Goal: Complete application form: Complete application form

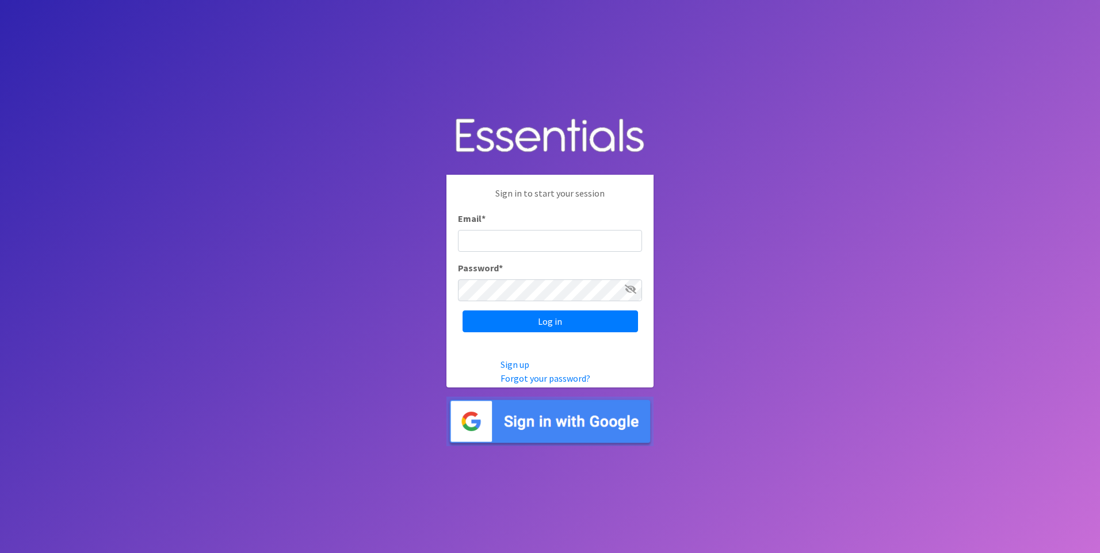
click at [525, 242] on input "Email *" at bounding box center [550, 241] width 184 height 22
type input "[EMAIL_ADDRESS][DOMAIN_NAME]"
click at [627, 288] on icon at bounding box center [631, 289] width 12 height 9
click at [569, 319] on input "Log in" at bounding box center [550, 322] width 175 height 22
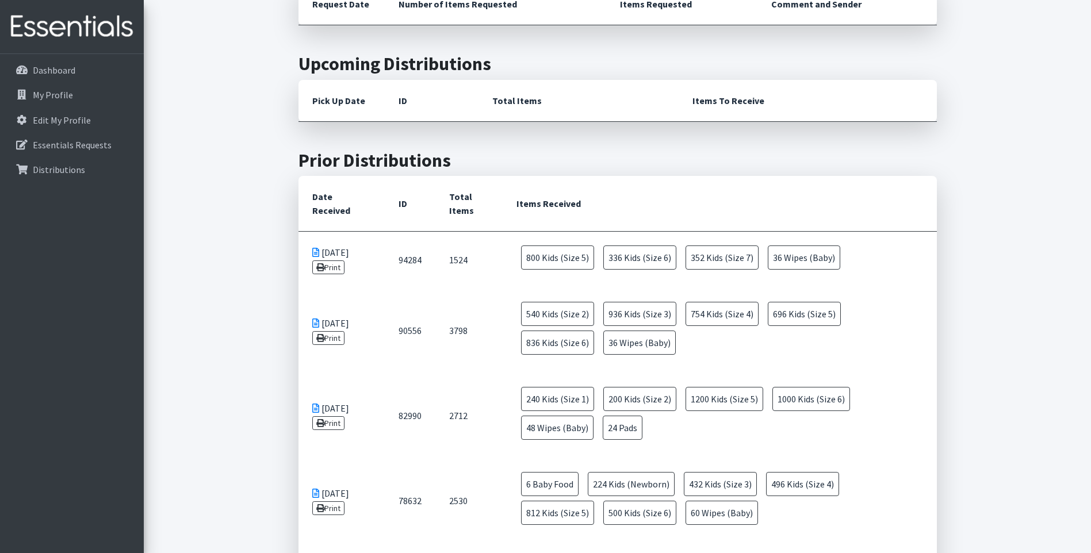
scroll to position [58, 0]
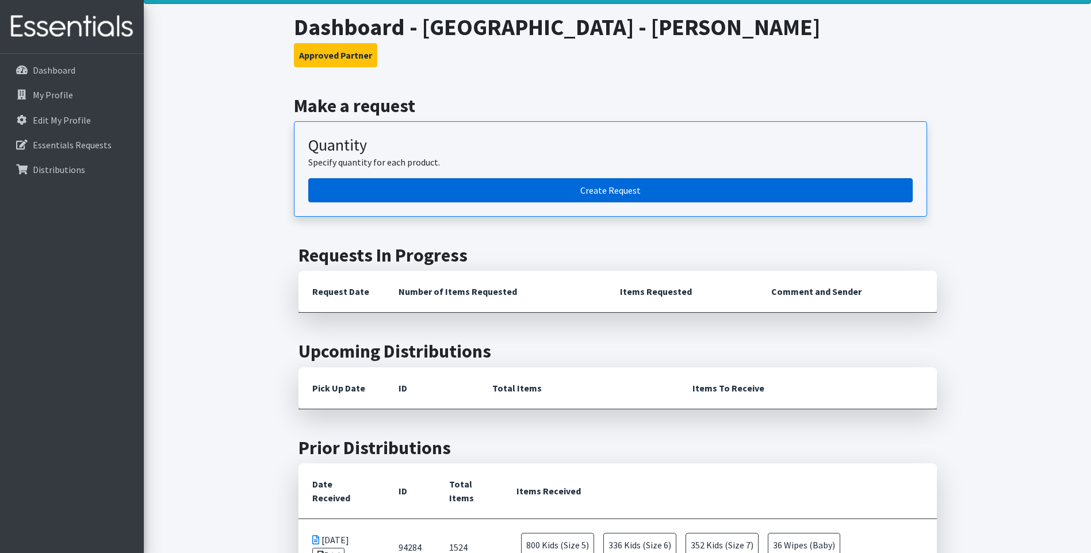
click at [601, 193] on link "Create Request" at bounding box center [610, 190] width 605 height 24
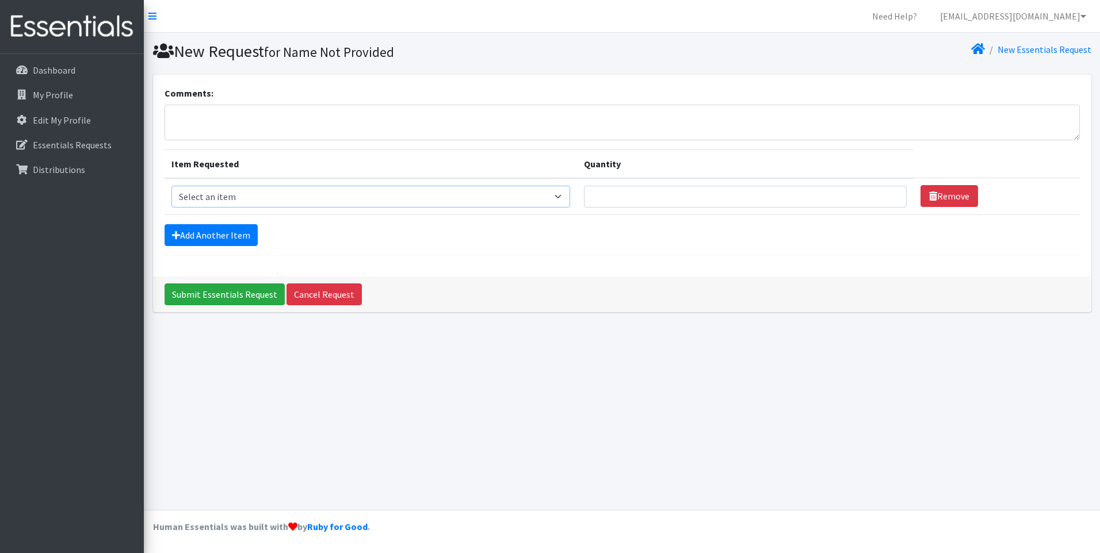
click at [365, 194] on select "Select an item Baby Food Children's Disposable Underwear L/XL Kids (Newborn) Ki…" at bounding box center [370, 197] width 399 height 22
select select "10078"
click at [171, 186] on select "Select an item Baby Food Children's Disposable Underwear L/XL Kids (Newborn) Ki…" at bounding box center [370, 197] width 399 height 22
click at [887, 192] on input "1" at bounding box center [745, 197] width 323 height 22
click at [887, 192] on input "2" at bounding box center [745, 197] width 323 height 22
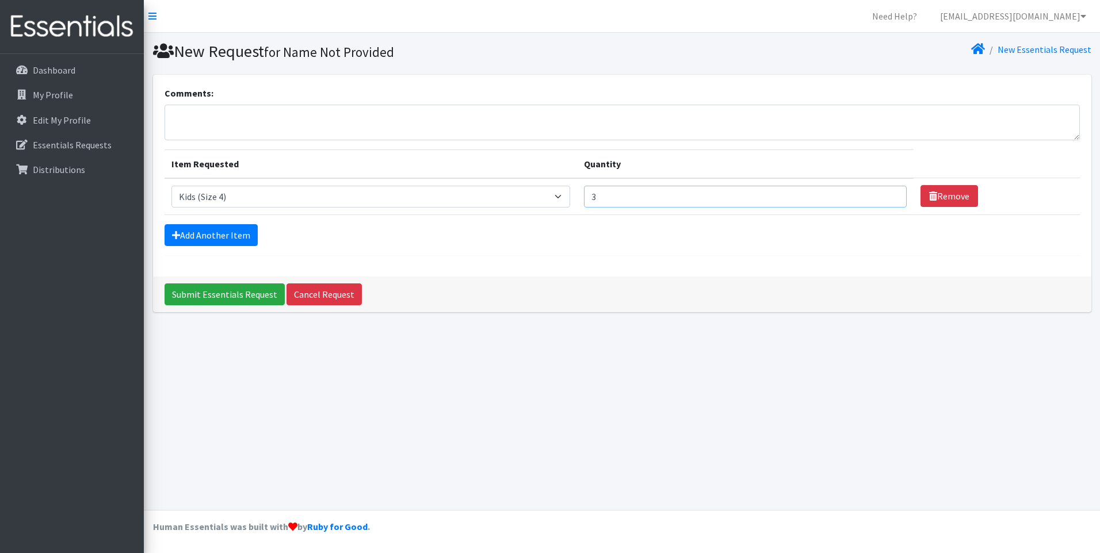
click at [887, 192] on input "3" at bounding box center [745, 197] width 323 height 22
click at [887, 192] on input "4" at bounding box center [745, 197] width 323 height 22
click at [887, 192] on input "5" at bounding box center [745, 197] width 323 height 22
type input "6"
click at [887, 192] on input "6" at bounding box center [745, 197] width 323 height 22
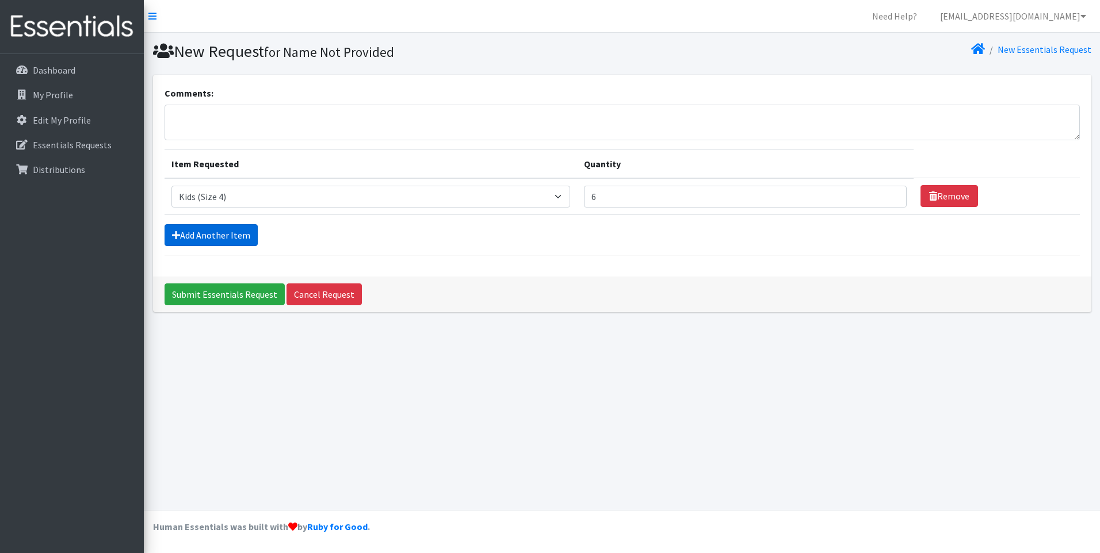
click at [235, 235] on link "Add Another Item" at bounding box center [211, 235] width 93 height 22
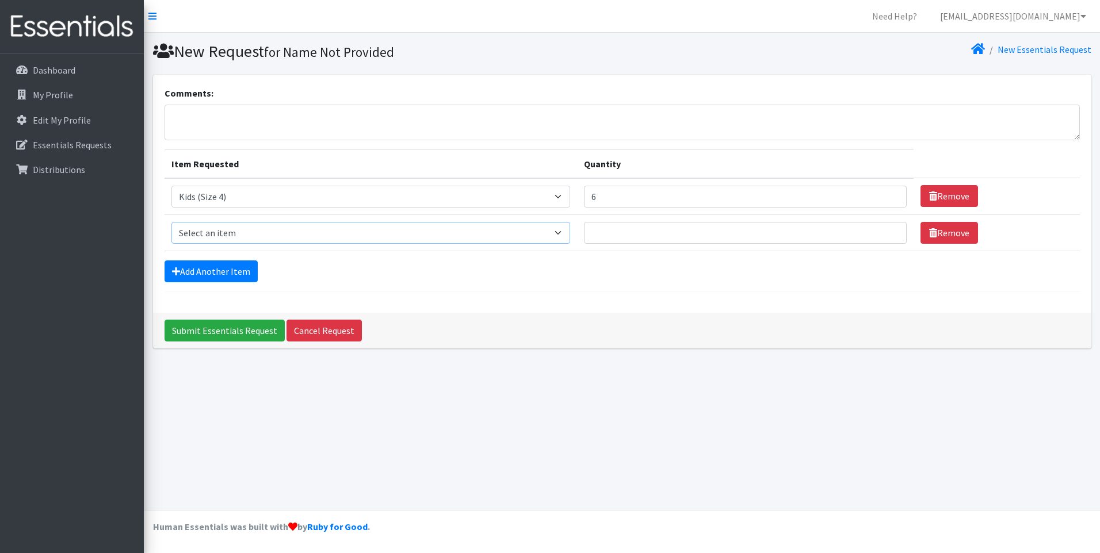
click at [437, 240] on select "Select an item Baby Food Children's Disposable Underwear L/XL Kids (Newborn) Ki…" at bounding box center [370, 233] width 399 height 22
select select "10042"
click at [171, 222] on select "Select an item Baby Food Children's Disposable Underwear L/XL Kids (Newborn) Ki…" at bounding box center [370, 233] width 399 height 22
click at [890, 228] on input "1" at bounding box center [745, 233] width 323 height 22
click at [890, 228] on input "2" at bounding box center [745, 233] width 323 height 22
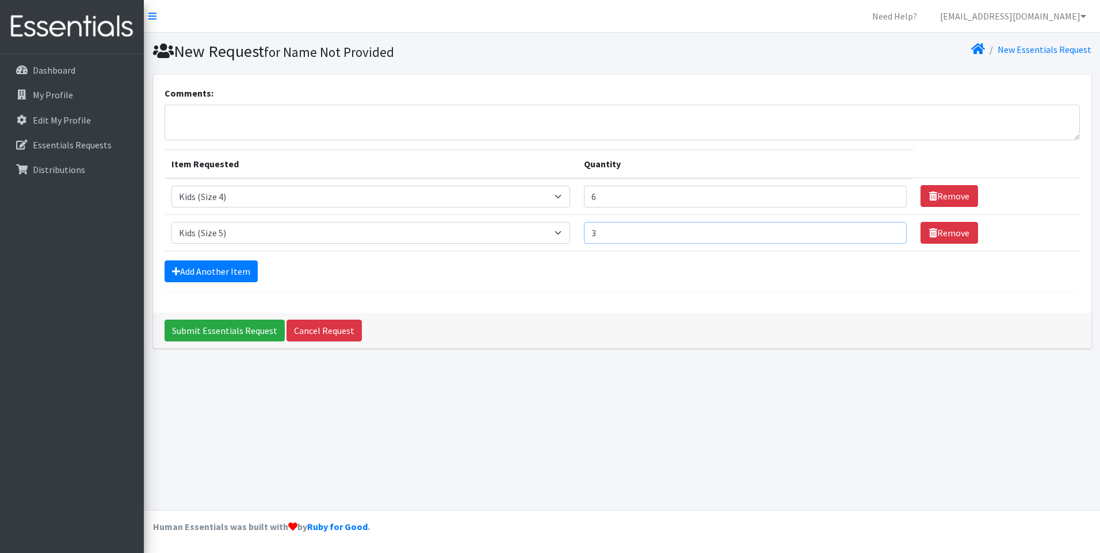
click at [890, 228] on input "3" at bounding box center [745, 233] width 323 height 22
click at [890, 228] on input "4" at bounding box center [745, 233] width 323 height 22
click at [888, 228] on input "5" at bounding box center [745, 233] width 323 height 22
type input "6"
click at [888, 227] on input "6" at bounding box center [745, 233] width 323 height 22
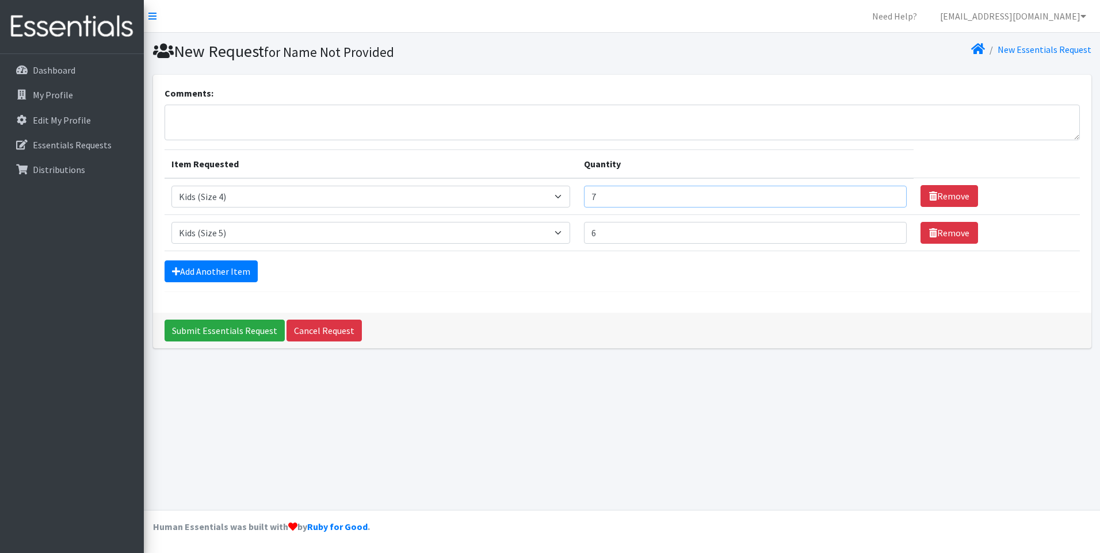
click at [888, 193] on input "7" at bounding box center [745, 197] width 323 height 22
type input "6"
click at [889, 199] on input "6" at bounding box center [745, 197] width 323 height 22
click at [228, 265] on link "Add Another Item" at bounding box center [211, 272] width 93 height 22
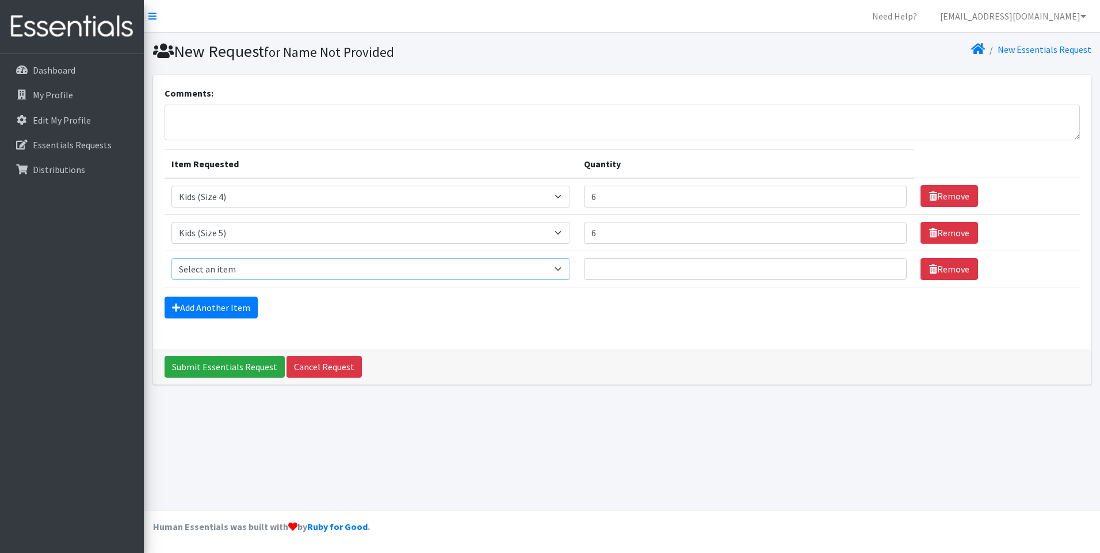
click at [567, 264] on select "Select an item Baby Food Children's Disposable Underwear L/XL Kids (Newborn) Ki…" at bounding box center [370, 269] width 399 height 22
select select "10062"
click at [171, 258] on select "Select an item Baby Food Children's Disposable Underwear L/XL Kids (Newborn) Ki…" at bounding box center [370, 269] width 399 height 22
click at [887, 265] on input "1" at bounding box center [745, 269] width 323 height 22
click at [887, 265] on input "2" at bounding box center [745, 269] width 323 height 22
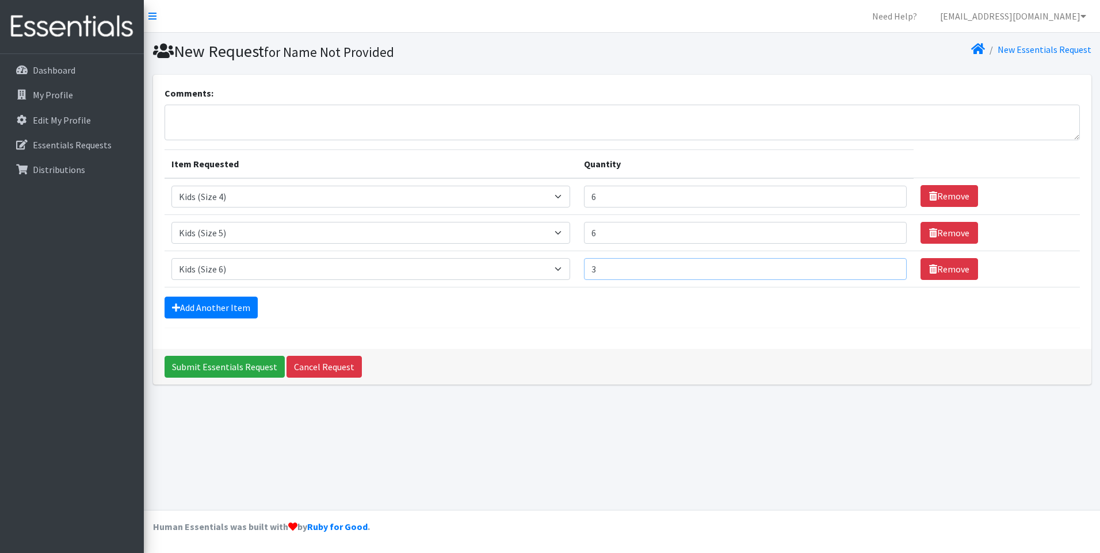
click at [887, 265] on input "3" at bounding box center [745, 269] width 323 height 22
click at [887, 265] on input "4" at bounding box center [745, 269] width 323 height 22
click at [887, 265] on input "5" at bounding box center [745, 269] width 323 height 22
click at [887, 265] on input "6" at bounding box center [745, 269] width 323 height 22
type input "7"
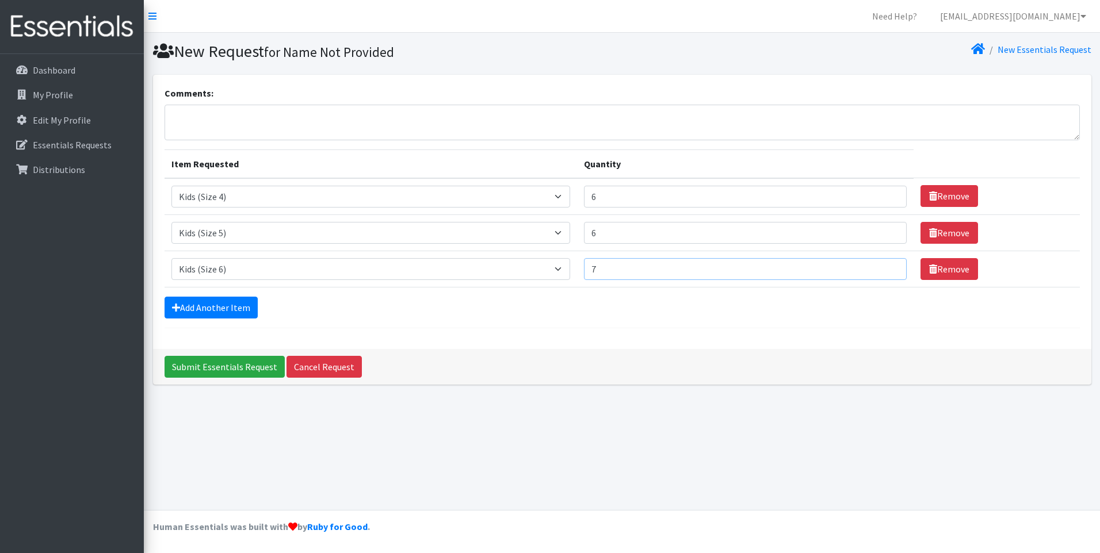
click at [887, 265] on input "7" at bounding box center [745, 269] width 323 height 22
click at [219, 307] on link "Add Another Item" at bounding box center [211, 308] width 93 height 22
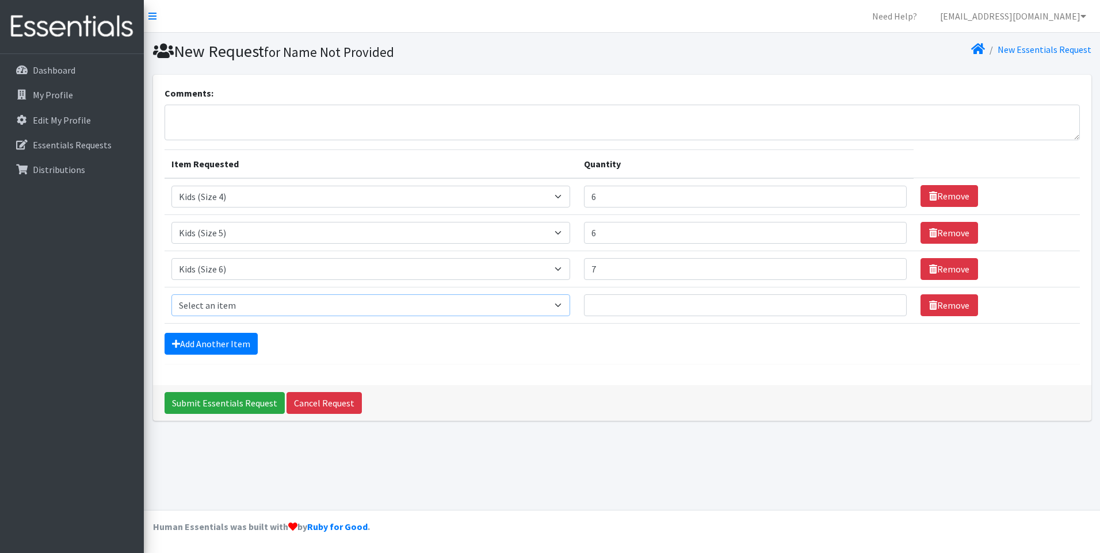
click at [543, 301] on select "Select an item Baby Food Children's Disposable Underwear L/XL Kids (Newborn) Ki…" at bounding box center [370, 306] width 399 height 22
select select "13780"
click at [171, 295] on select "Select an item Baby Food Children's Disposable Underwear L/XL Kids (Newborn) Ki…" at bounding box center [370, 306] width 399 height 22
click at [887, 302] on input "1" at bounding box center [745, 306] width 323 height 22
click at [887, 301] on input "2" at bounding box center [745, 306] width 323 height 22
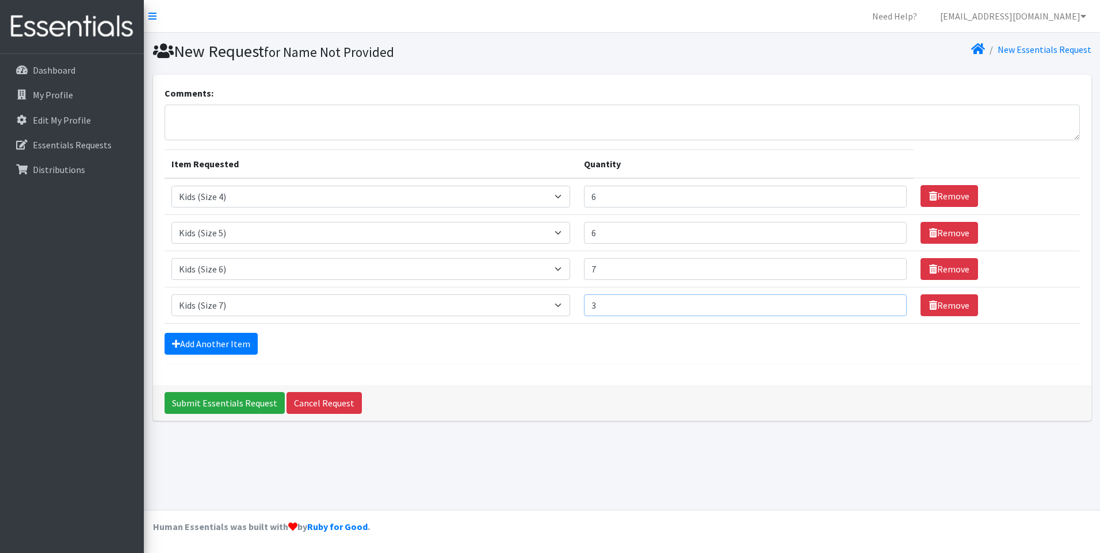
click at [886, 301] on input "3" at bounding box center [745, 306] width 323 height 22
type input "4"
click at [885, 303] on input "4" at bounding box center [745, 306] width 323 height 22
click at [224, 338] on link "Add Another Item" at bounding box center [211, 344] width 93 height 22
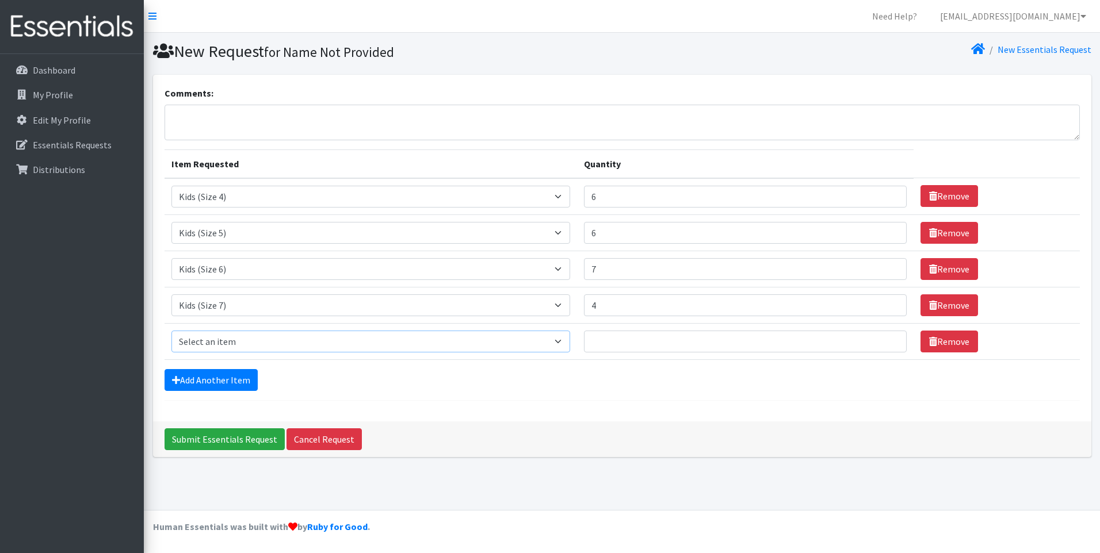
click at [365, 337] on select "Select an item Baby Food Children's Disposable Underwear L/XL Kids (Newborn) Ki…" at bounding box center [370, 342] width 399 height 22
select select "10040"
click at [171, 331] on select "Select an item Baby Food Children's Disposable Underwear L/XL Kids (Newborn) Ki…" at bounding box center [370, 342] width 399 height 22
click at [888, 337] on input "1" at bounding box center [745, 342] width 323 height 22
type input "2"
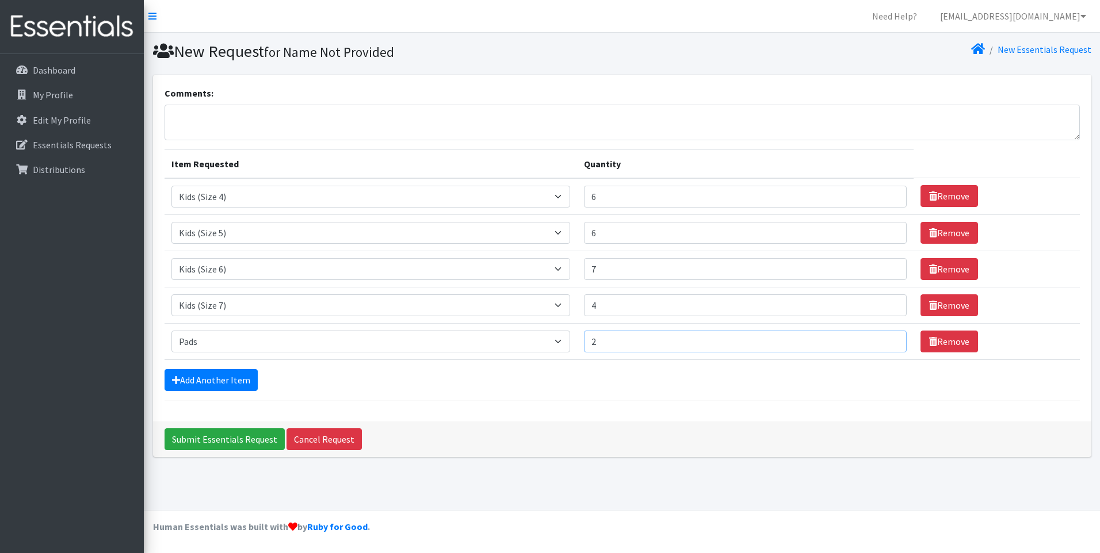
click at [888, 336] on input "2" at bounding box center [745, 342] width 323 height 22
click at [227, 382] on link "Add Another Item" at bounding box center [211, 380] width 93 height 22
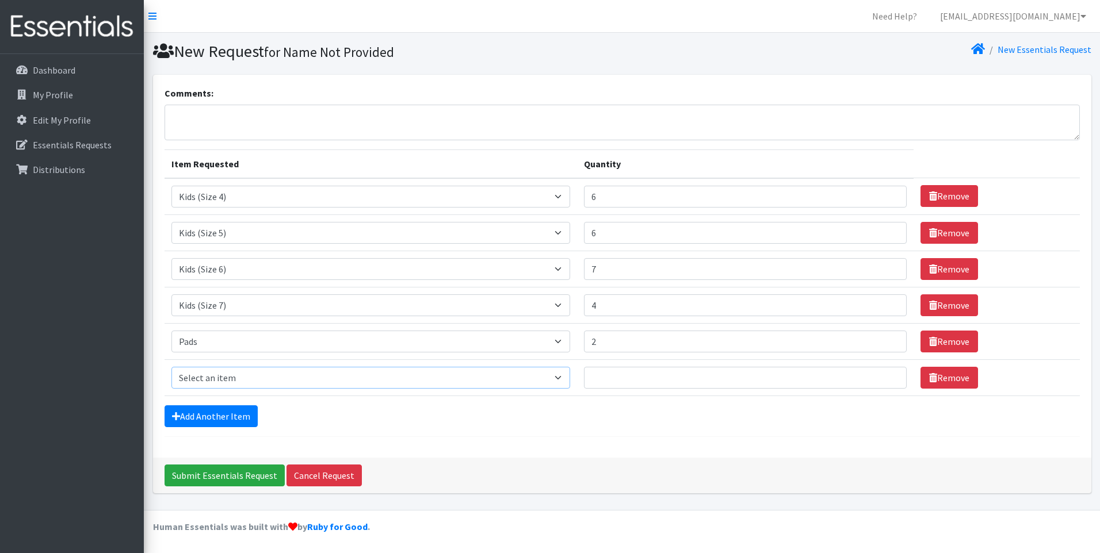
click at [537, 380] on select "Select an item Baby Food Children's Disposable Underwear L/XL Kids (Newborn) Ki…" at bounding box center [370, 378] width 399 height 22
select select "10041"
click at [171, 367] on select "Select an item Baby Food Children's Disposable Underwear L/XL Kids (Newborn) Ki…" at bounding box center [370, 378] width 399 height 22
click at [888, 375] on input "1" at bounding box center [745, 378] width 323 height 22
click at [888, 375] on input "2" at bounding box center [745, 378] width 323 height 22
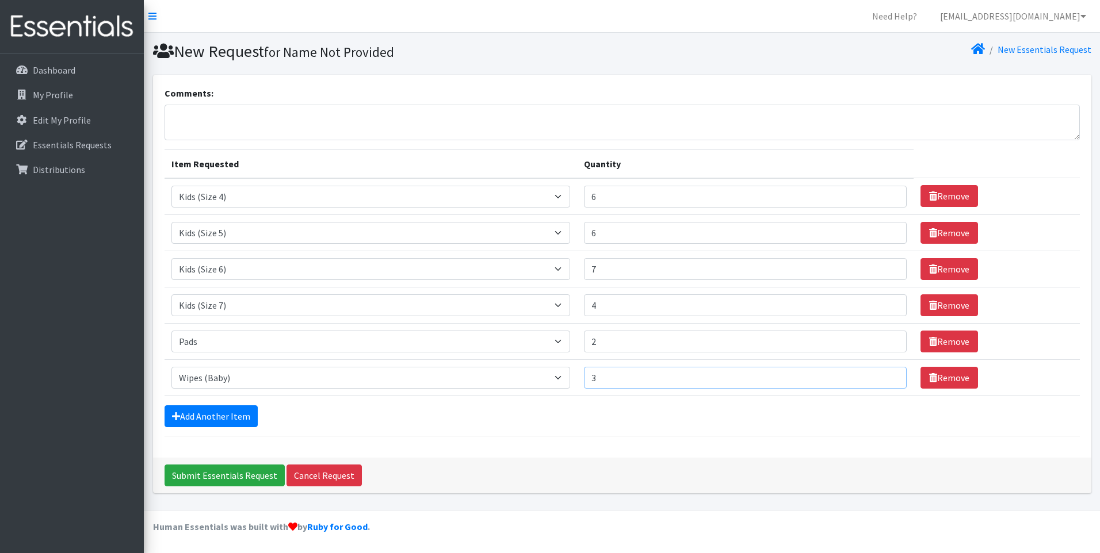
click at [888, 375] on input "3" at bounding box center [745, 378] width 323 height 22
type input "4"
click at [888, 375] on input "4" at bounding box center [745, 378] width 323 height 22
click at [220, 419] on link "Add Another Item" at bounding box center [211, 417] width 93 height 22
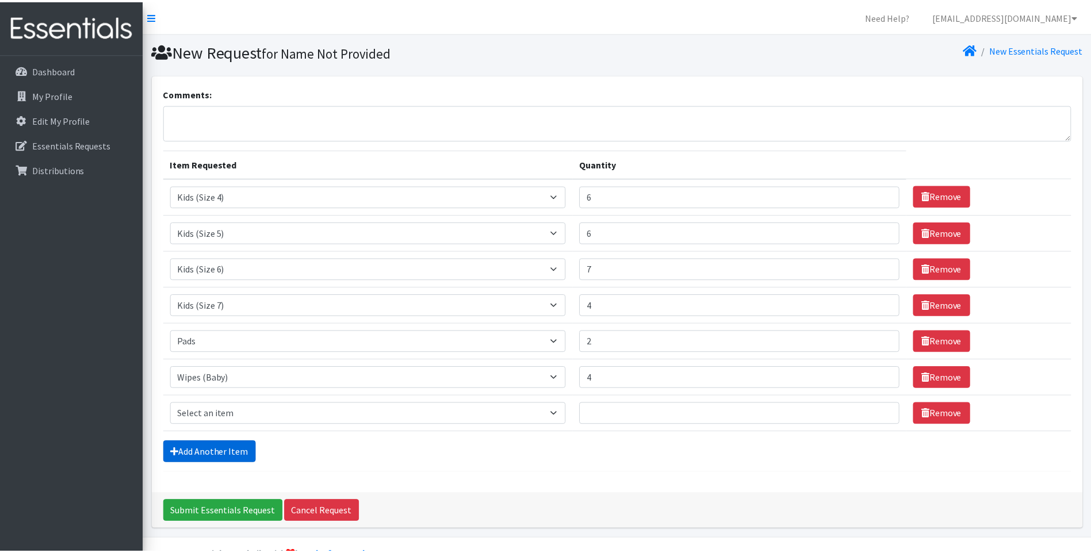
scroll to position [29, 0]
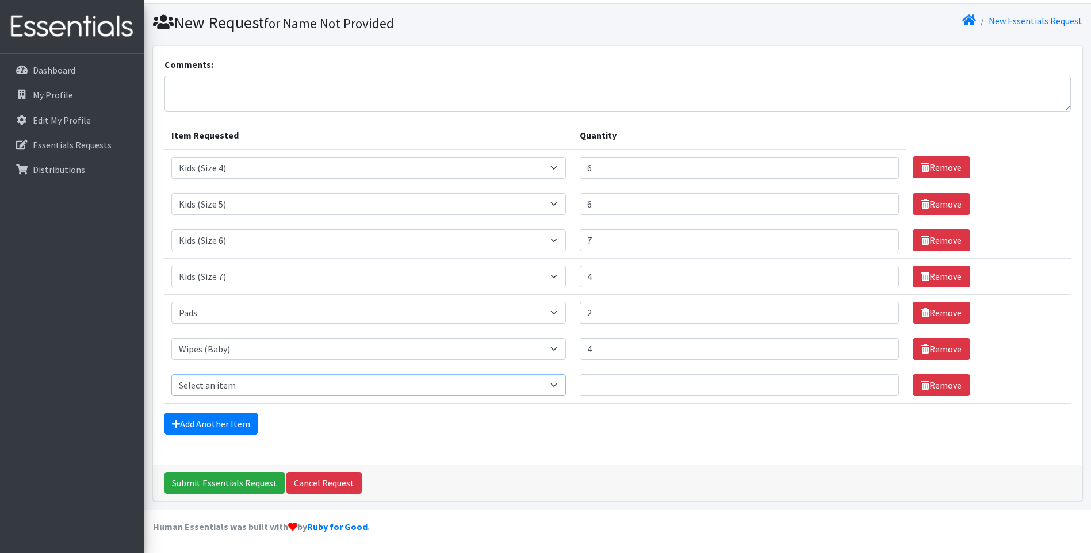
click at [394, 384] on select "Select an item Baby Food Children's Disposable Underwear L/XL Kids (Newborn) Ki…" at bounding box center [368, 386] width 395 height 22
click at [949, 382] on link "Remove" at bounding box center [942, 386] width 58 height 22
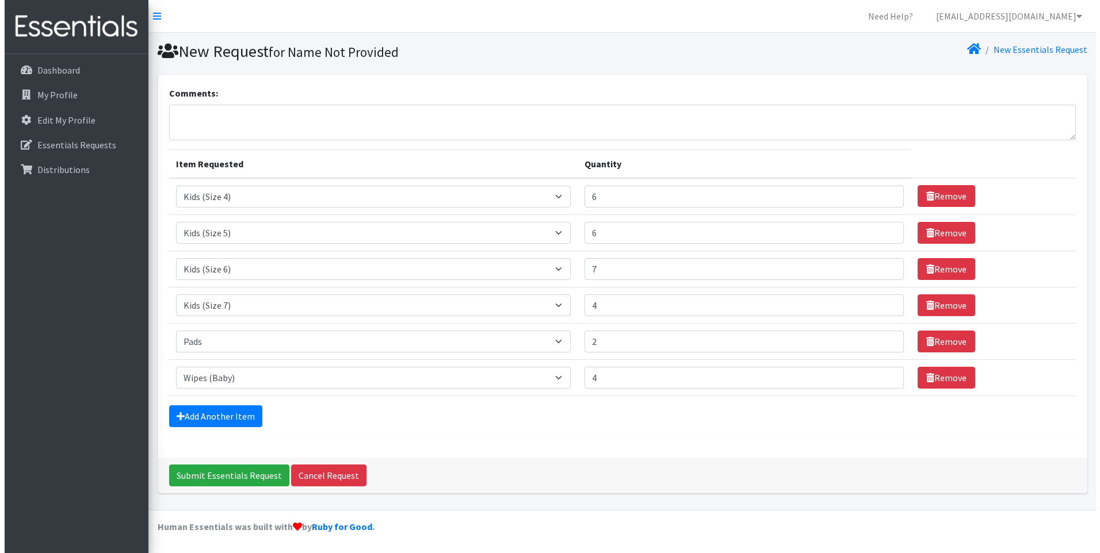
scroll to position [0, 0]
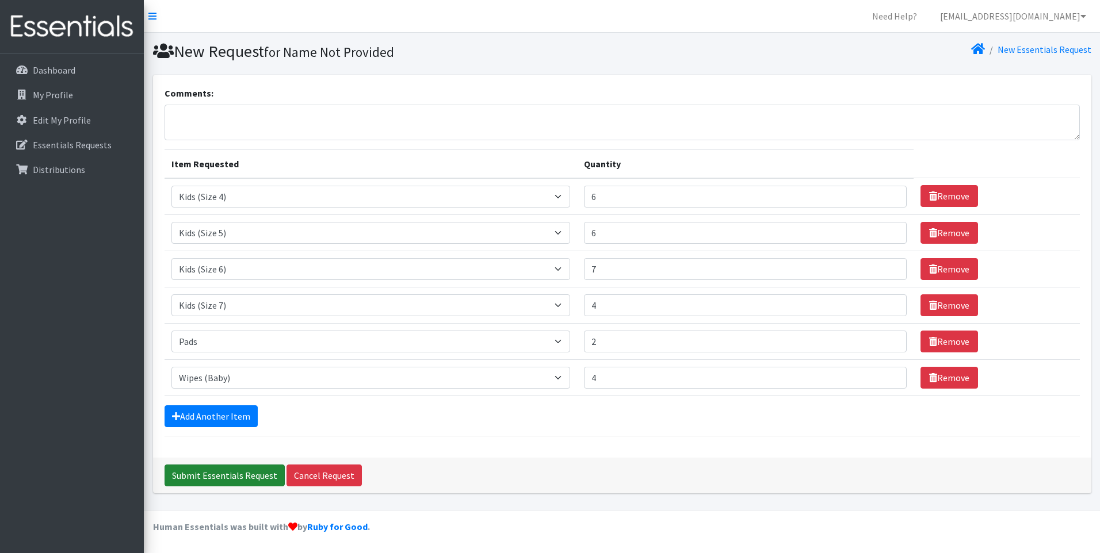
click at [223, 475] on input "Submit Essentials Request" at bounding box center [225, 476] width 120 height 22
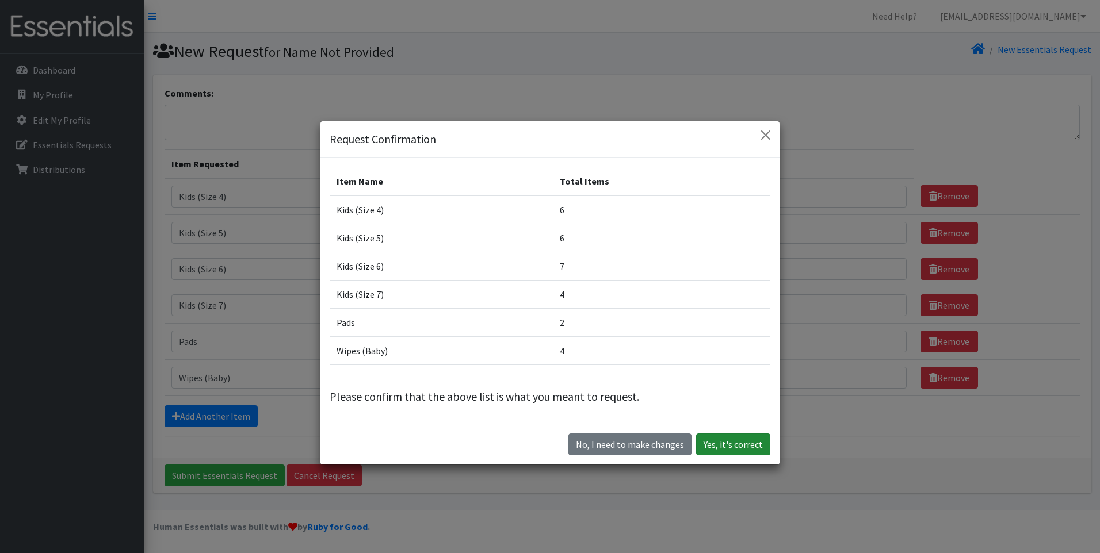
click at [747, 445] on button "Yes, it's correct" at bounding box center [733, 445] width 74 height 22
